Goal: Navigation & Orientation: Find specific page/section

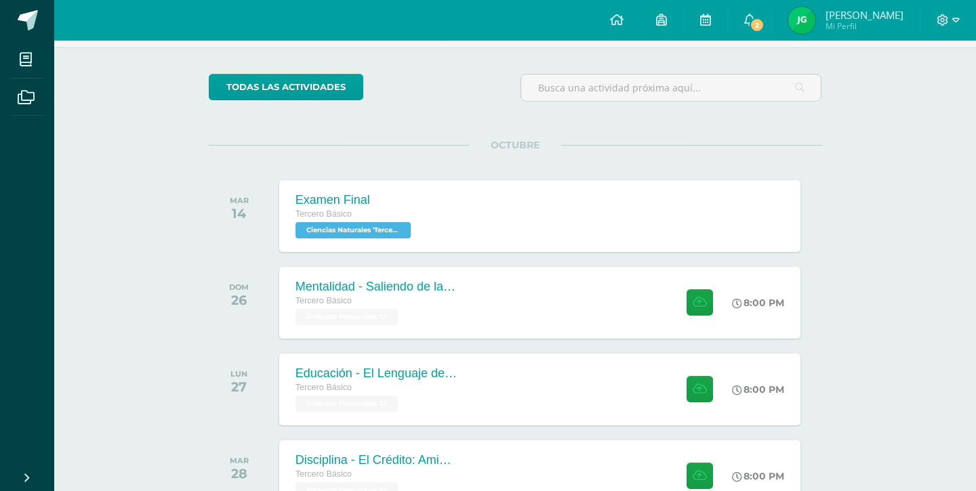
scroll to position [179, 0]
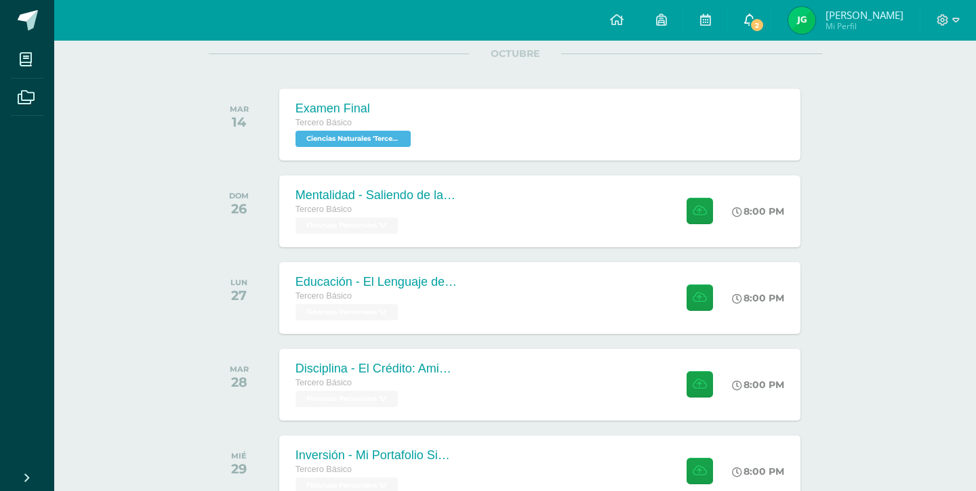
click at [758, 28] on link "2" at bounding box center [749, 20] width 43 height 41
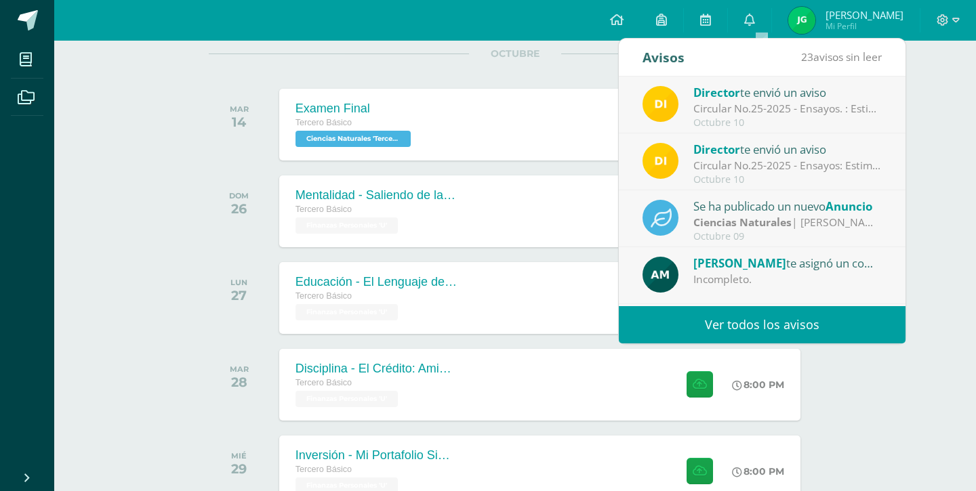
click at [947, 214] on div "Actividades recientes y próximas Tablero Pendientes de entrega Entregadas todas…" at bounding box center [514, 310] width 921 height 896
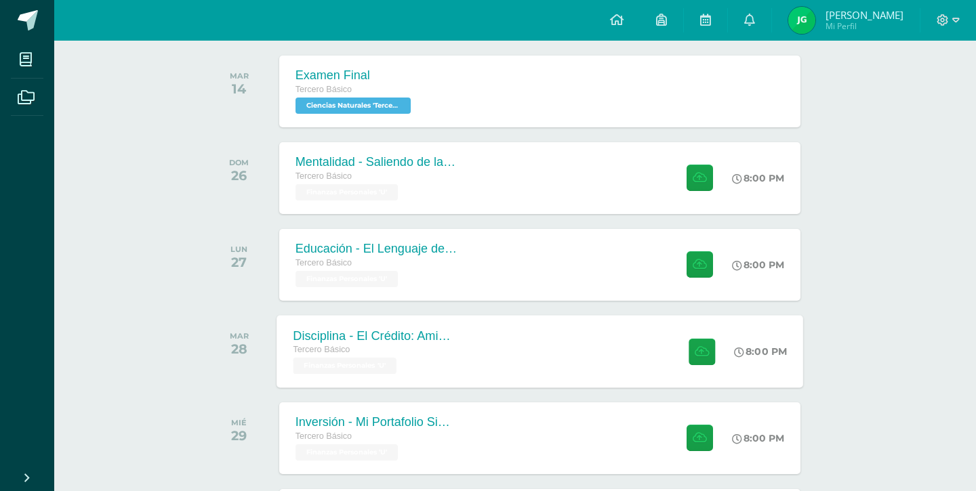
scroll to position [225, 0]
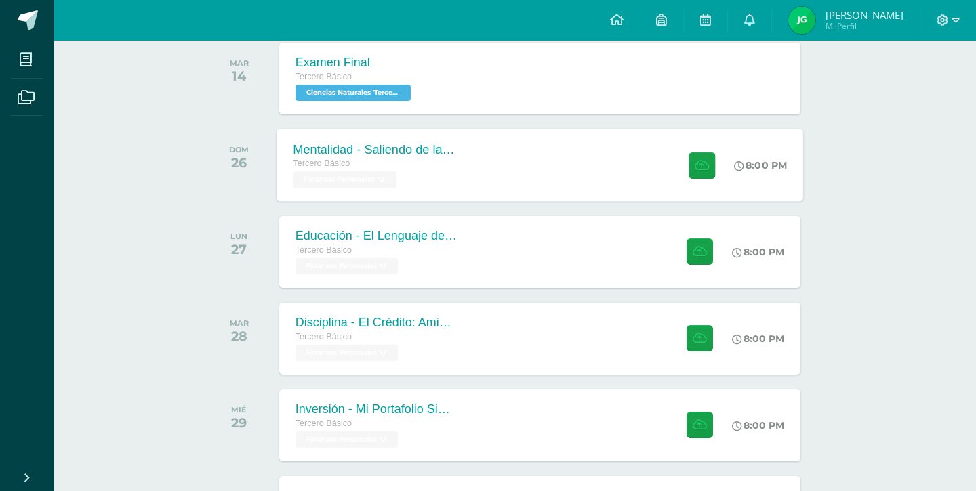
click at [367, 162] on div "Tercero Básico" at bounding box center [375, 164] width 164 height 15
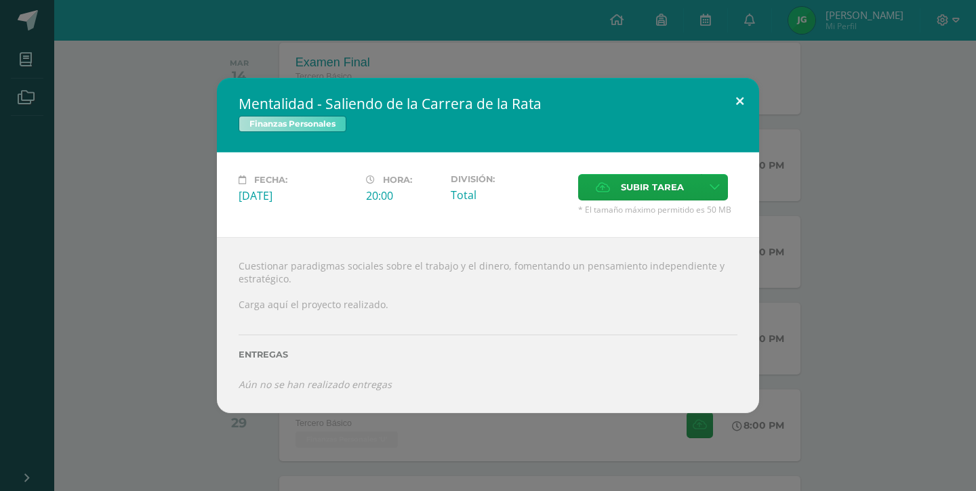
click at [736, 104] on button at bounding box center [739, 101] width 39 height 46
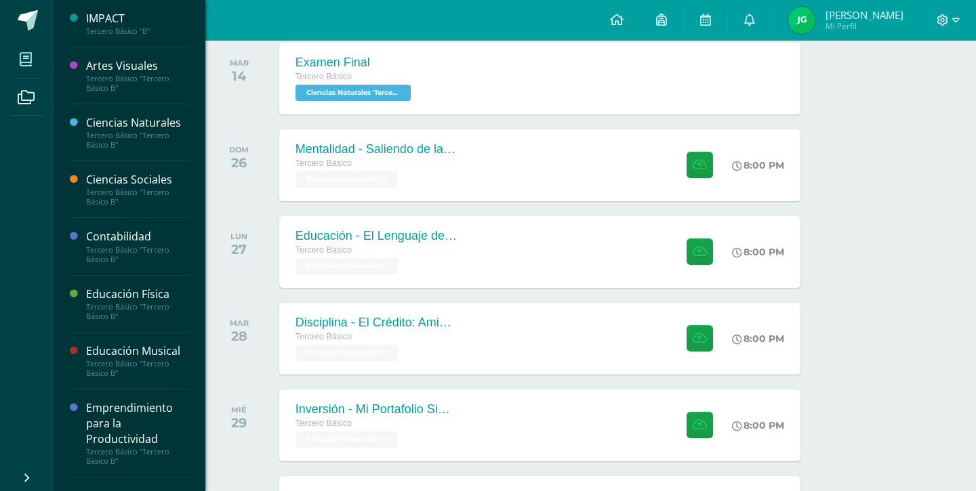
click at [22, 57] on icon at bounding box center [26, 60] width 12 height 14
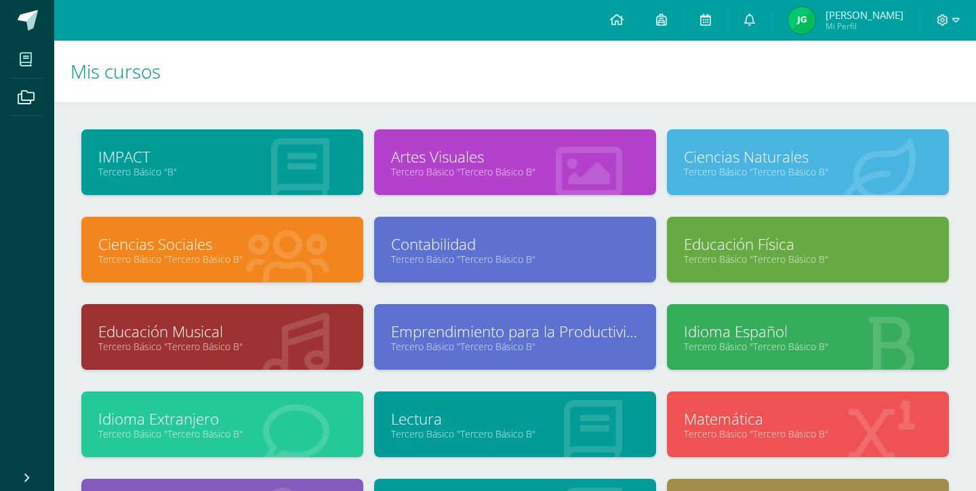
click at [829, 15] on span "Jessica Jimena Mi Perfil" at bounding box center [845, 20] width 121 height 27
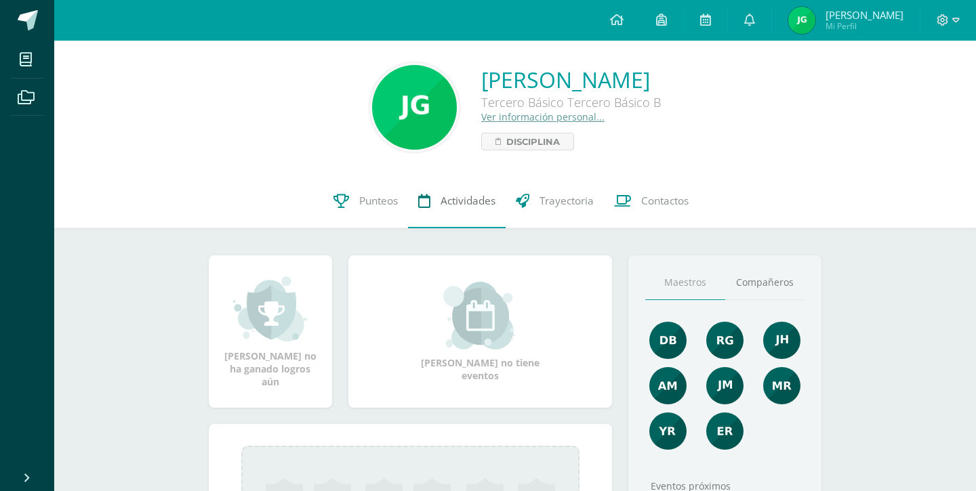
click at [461, 203] on span "Actividades" at bounding box center [467, 201] width 55 height 14
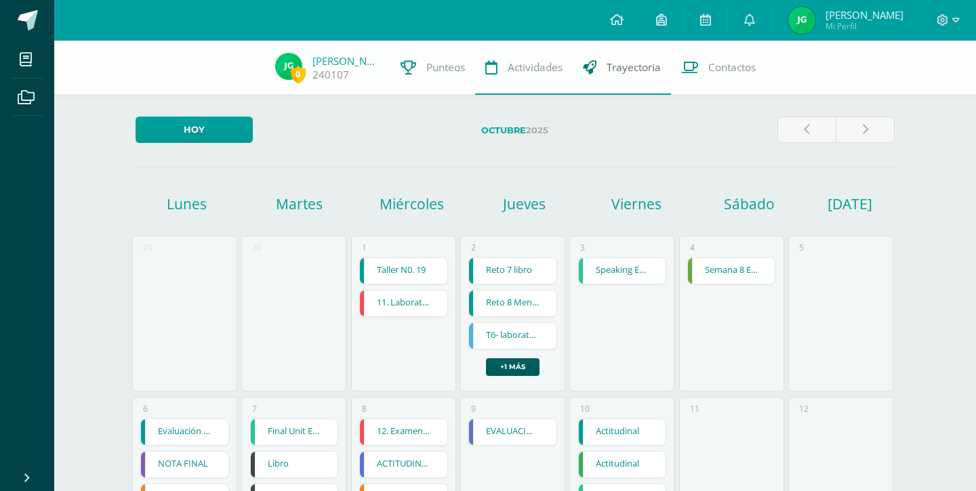
click at [619, 73] on span "Trayectoria" at bounding box center [633, 67] width 54 height 14
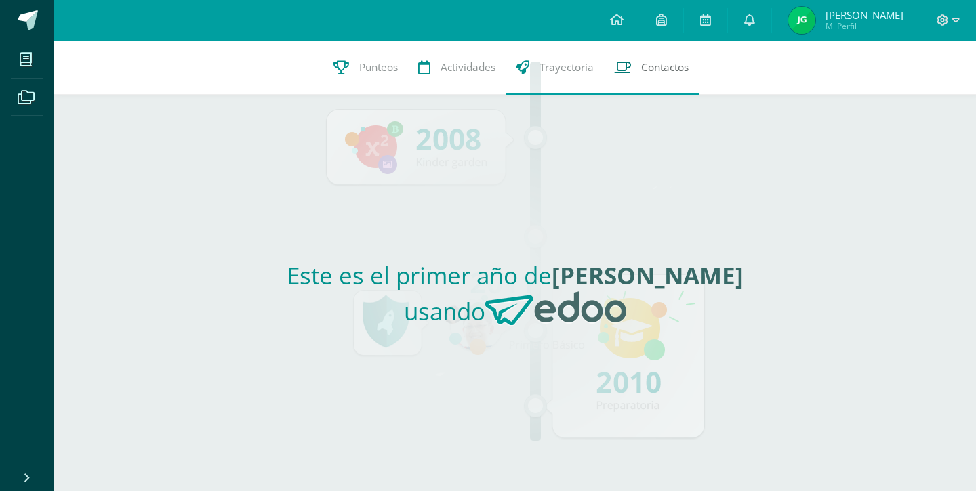
click at [667, 68] on span "Contactos" at bounding box center [664, 67] width 47 height 14
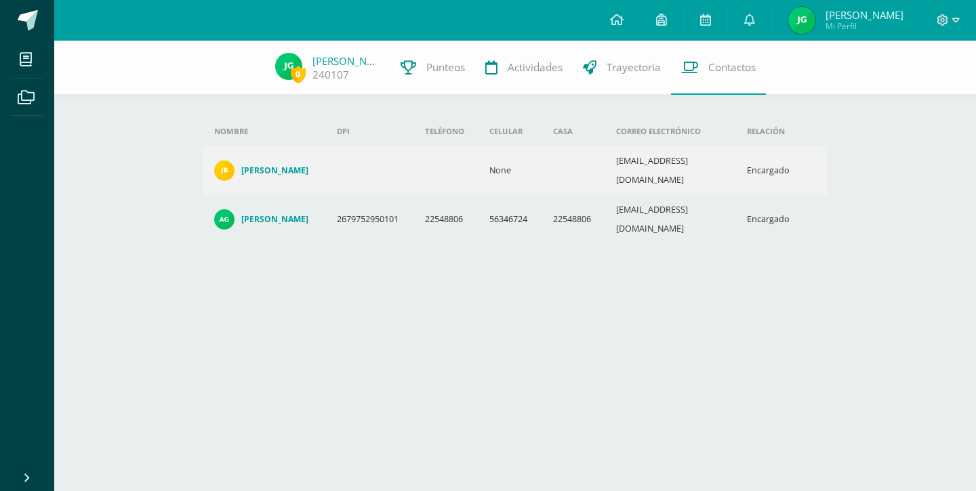
click at [247, 165] on h4 "[PERSON_NAME]" at bounding box center [274, 170] width 67 height 11
click at [860, 23] on span "Mi Perfil" at bounding box center [864, 26] width 78 height 12
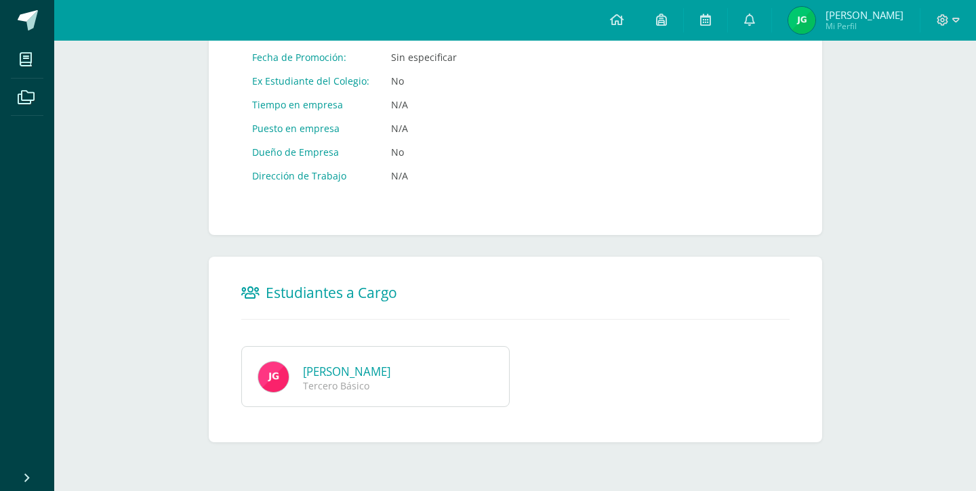
scroll to position [695, 0]
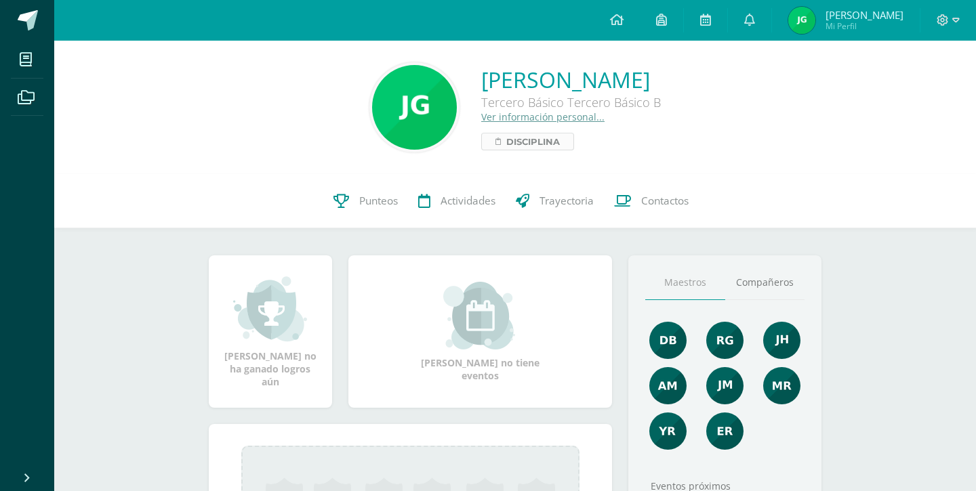
click at [506, 138] on span "Disciplina" at bounding box center [533, 141] width 54 height 16
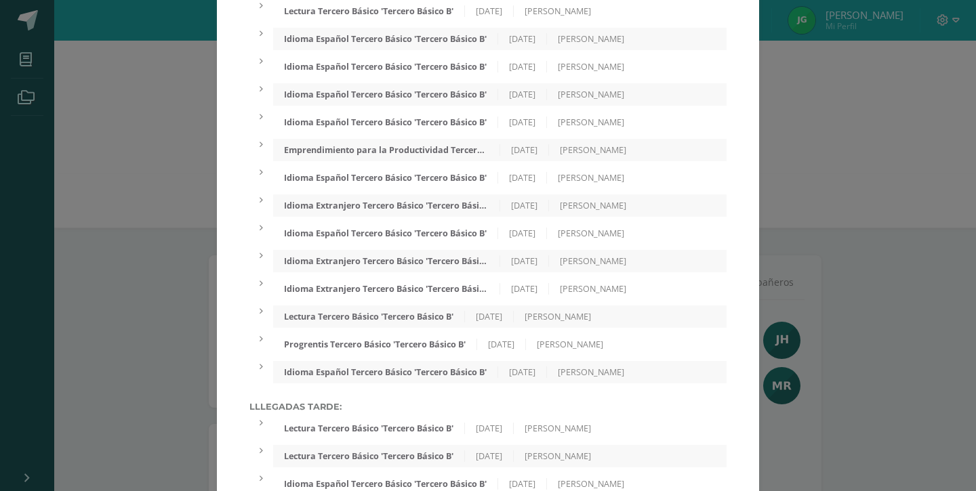
scroll to position [833, 0]
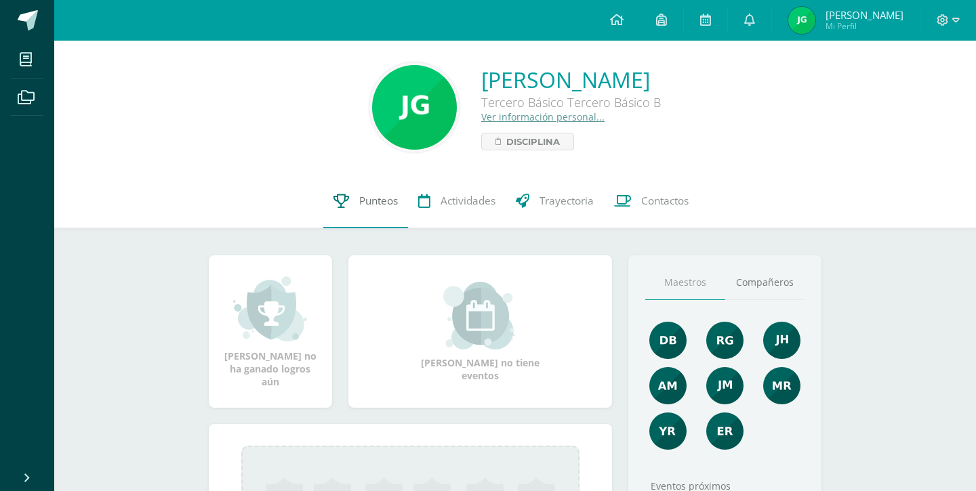
click at [356, 207] on link "Punteos" at bounding box center [365, 201] width 85 height 54
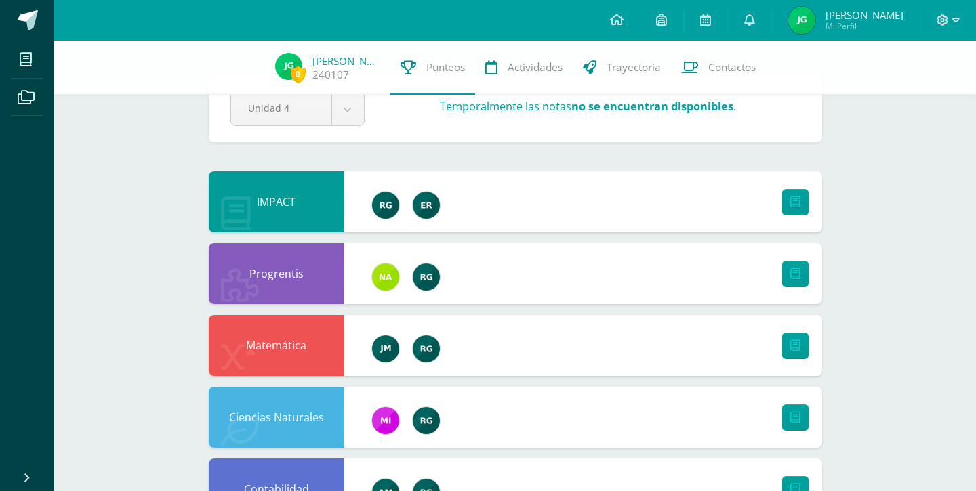
scroll to position [42, 0]
